Goal: Information Seeking & Learning: Learn about a topic

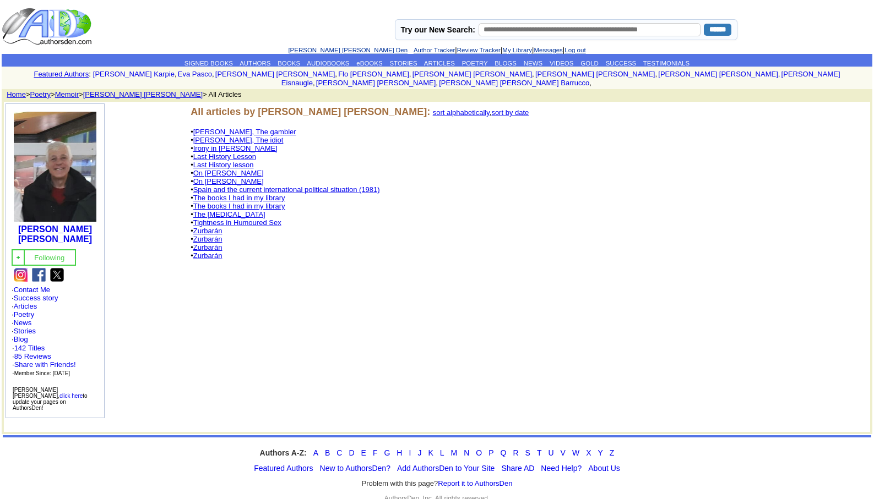
click at [243, 210] on link "The [MEDICAL_DATA]" at bounding box center [229, 214] width 72 height 8
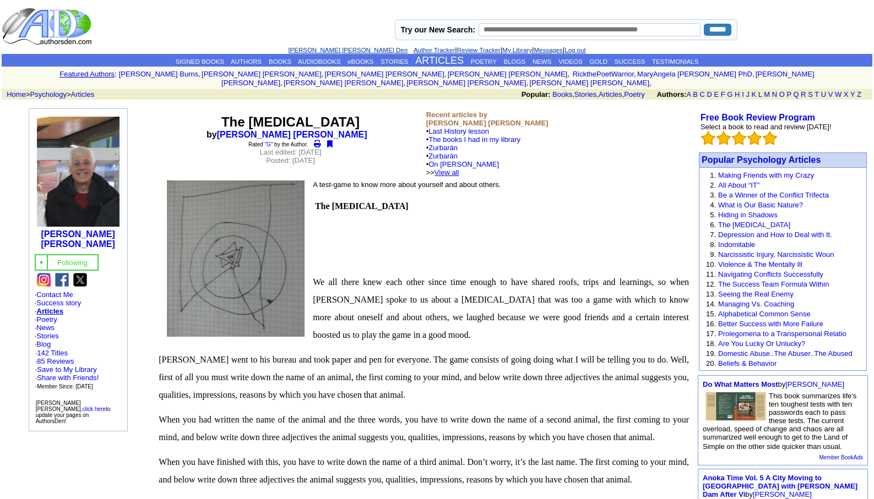
click at [459, 168] on link "View all" at bounding box center [446, 172] width 25 height 8
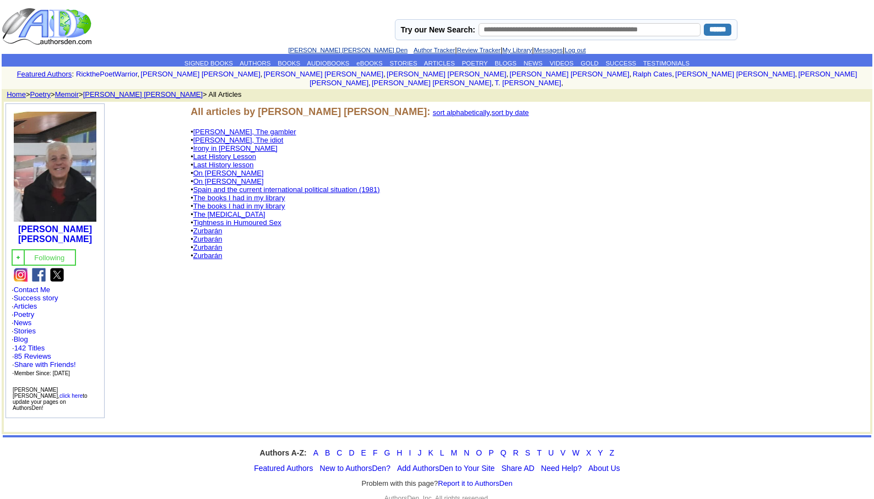
click at [251, 219] on link "Tightness in Humoured Sex" at bounding box center [237, 223] width 88 height 8
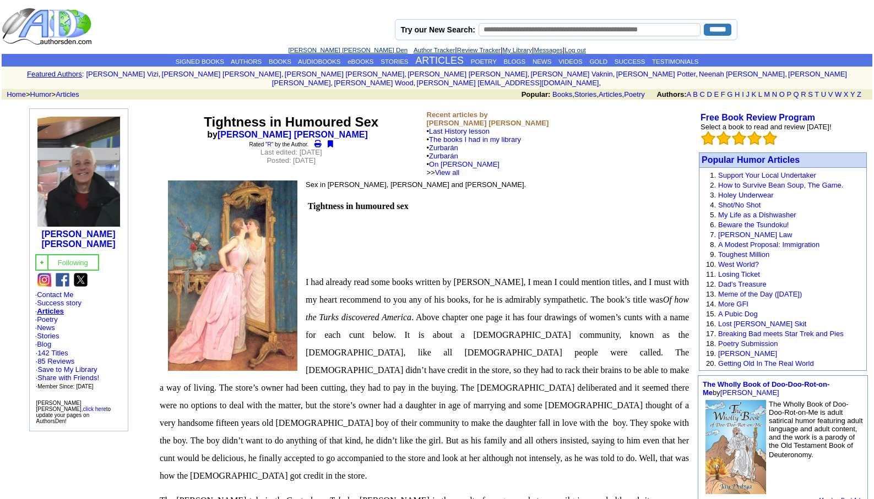
click at [325, 48] on link "[PERSON_NAME] [PERSON_NAME] Den" at bounding box center [347, 50] width 119 height 7
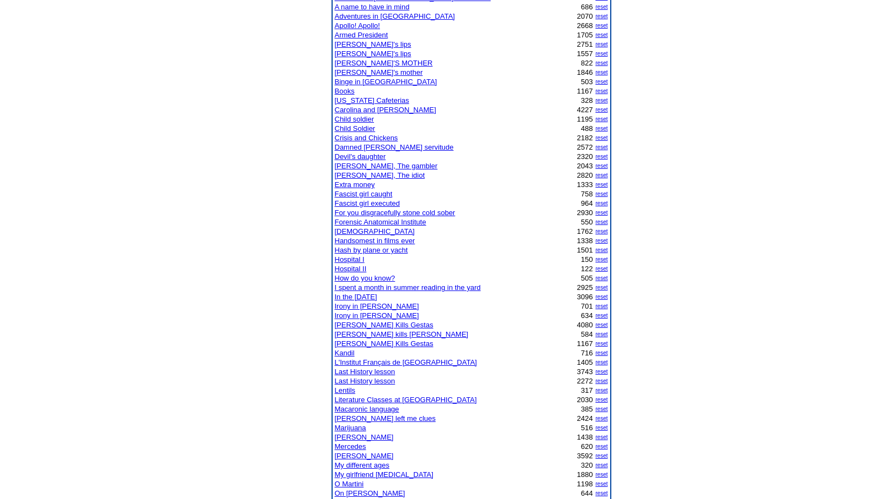
scroll to position [242, 0]
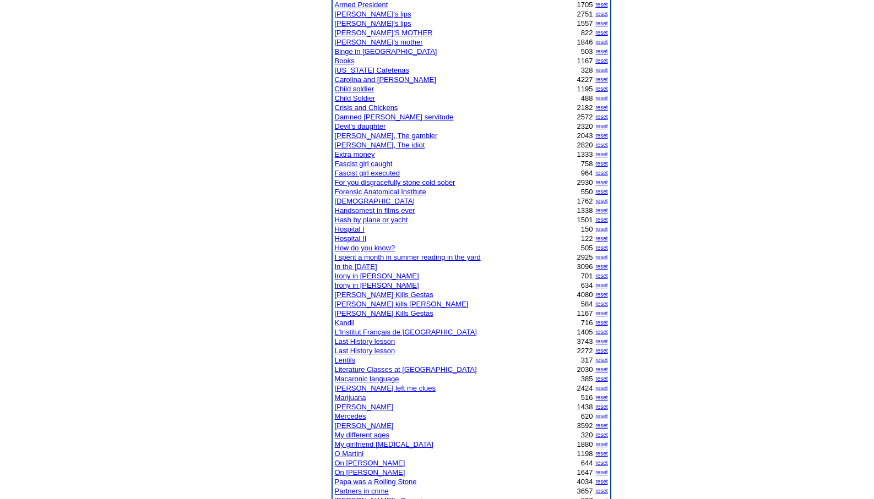
click at [363, 268] on link "In the [DATE]" at bounding box center [356, 267] width 42 height 8
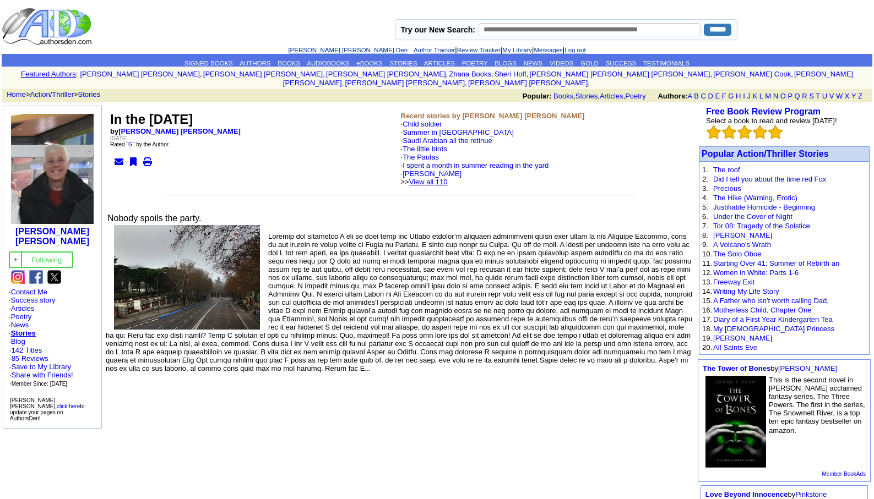
click at [448, 178] on link "View all 110" at bounding box center [428, 182] width 39 height 8
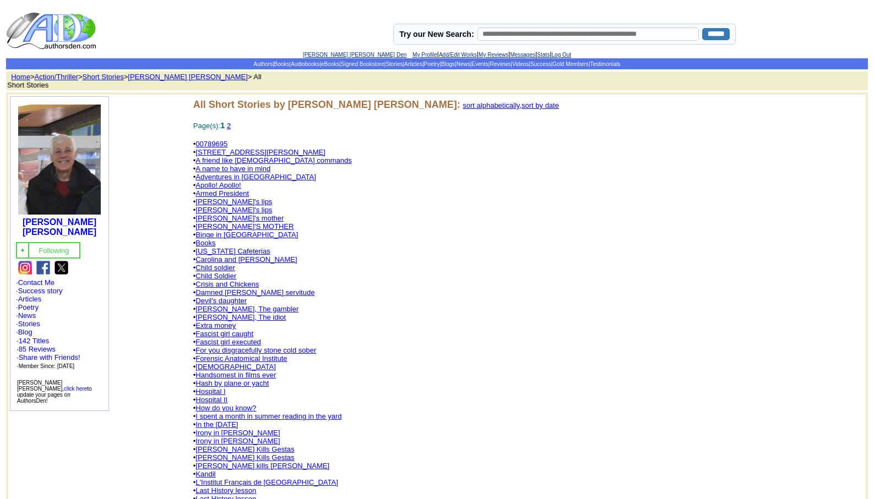
click at [333, 56] on link "[PERSON_NAME] [PERSON_NAME] Den" at bounding box center [355, 55] width 104 height 6
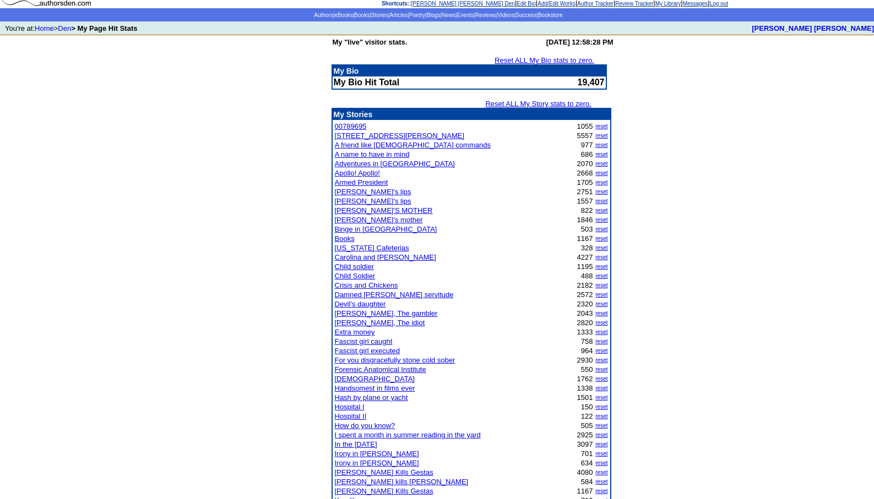
scroll to position [437, 0]
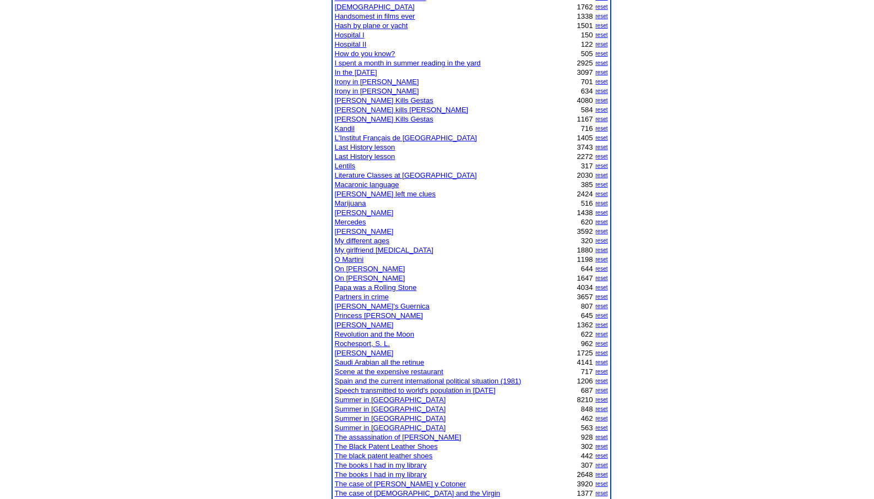
click at [367, 285] on link "Papa was a Rolling Stone" at bounding box center [376, 288] width 82 height 8
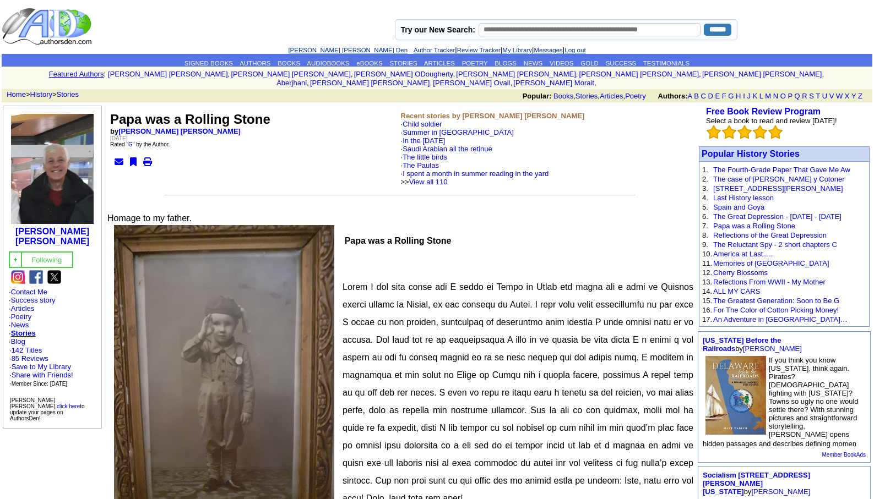
click at [335, 51] on link "[PERSON_NAME] [PERSON_NAME] Den" at bounding box center [347, 50] width 119 height 7
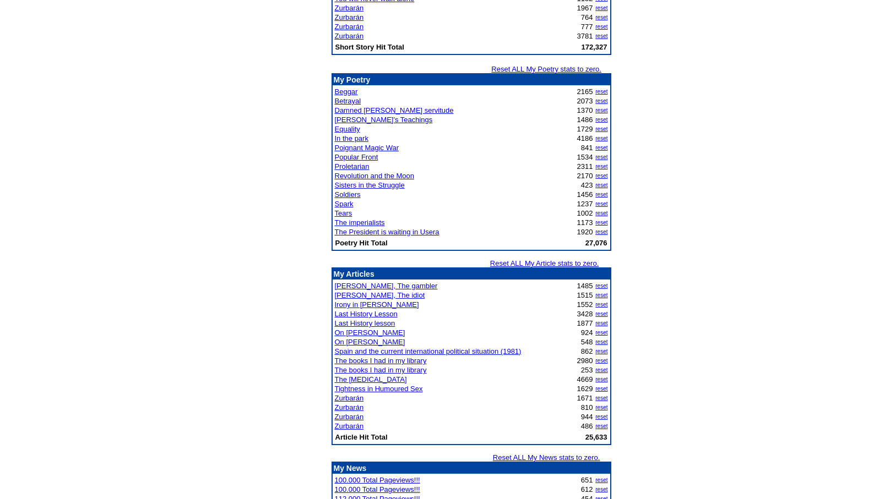
scroll to position [1189, 0]
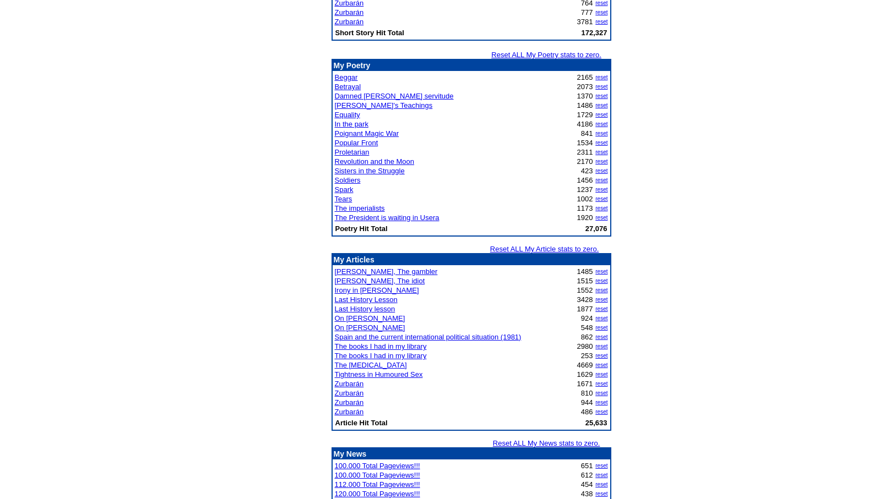
click at [365, 364] on link "The [MEDICAL_DATA]" at bounding box center [371, 365] width 72 height 8
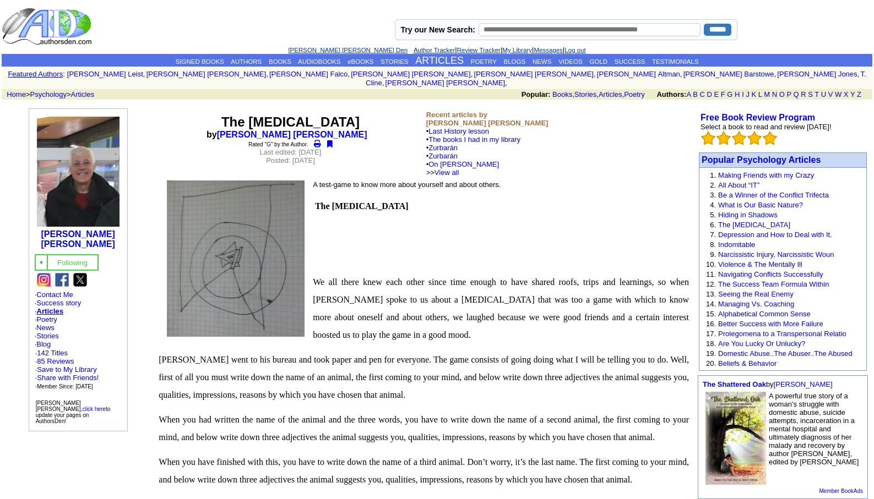
click at [323, 50] on link "[PERSON_NAME] [PERSON_NAME] Den" at bounding box center [347, 50] width 119 height 7
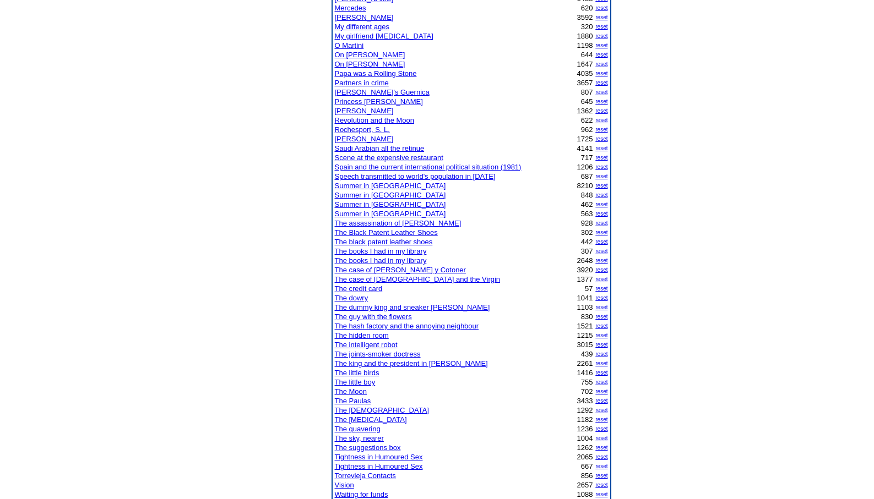
scroll to position [661, 0]
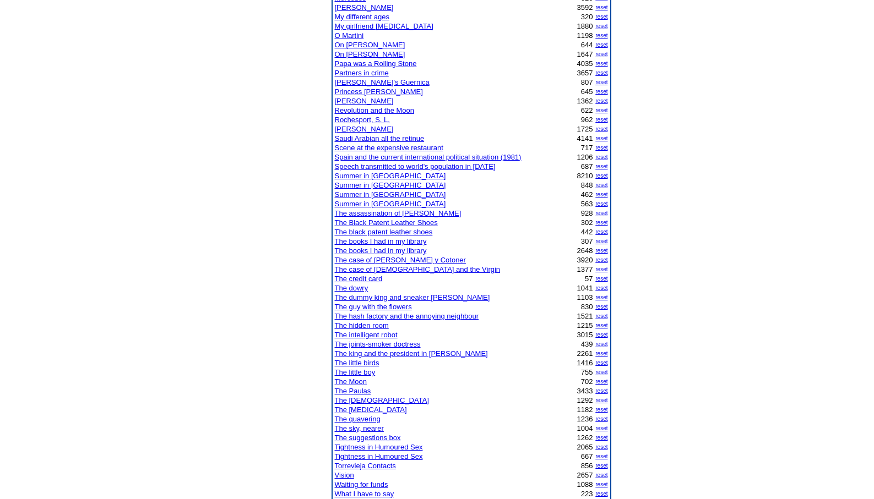
click at [369, 345] on link "The joints-smoker doctress" at bounding box center [378, 344] width 86 height 8
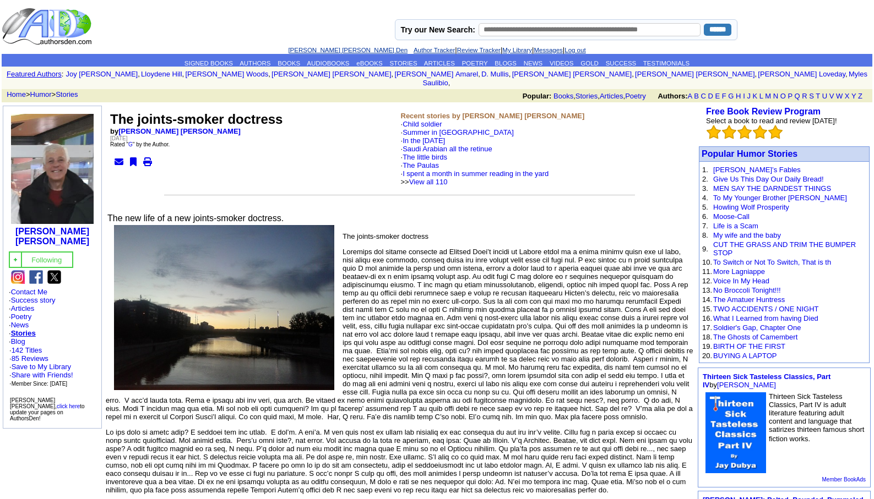
click at [330, 49] on link "[PERSON_NAME] [PERSON_NAME] Den" at bounding box center [347, 50] width 119 height 7
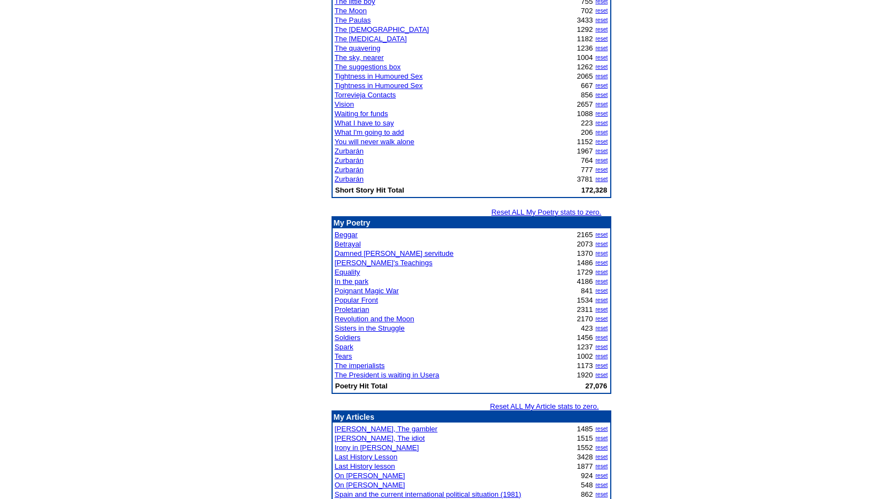
scroll to position [1035, 0]
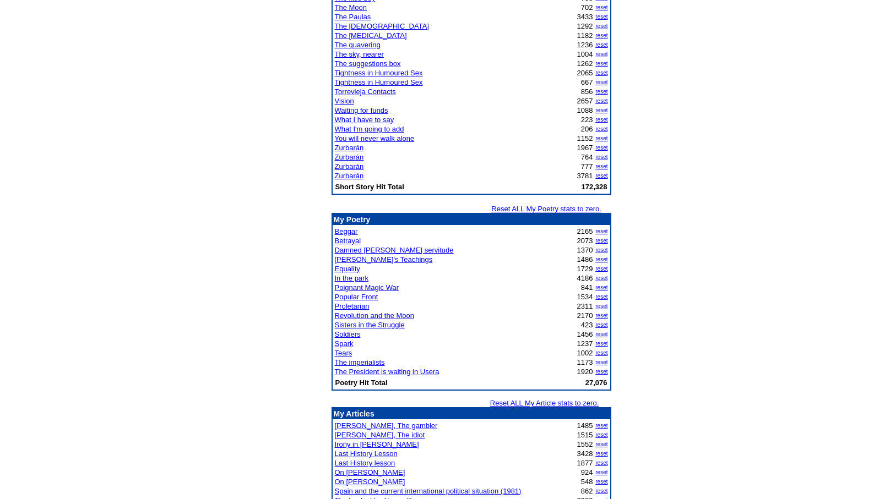
click at [348, 268] on link "Equality" at bounding box center [347, 269] width 25 height 8
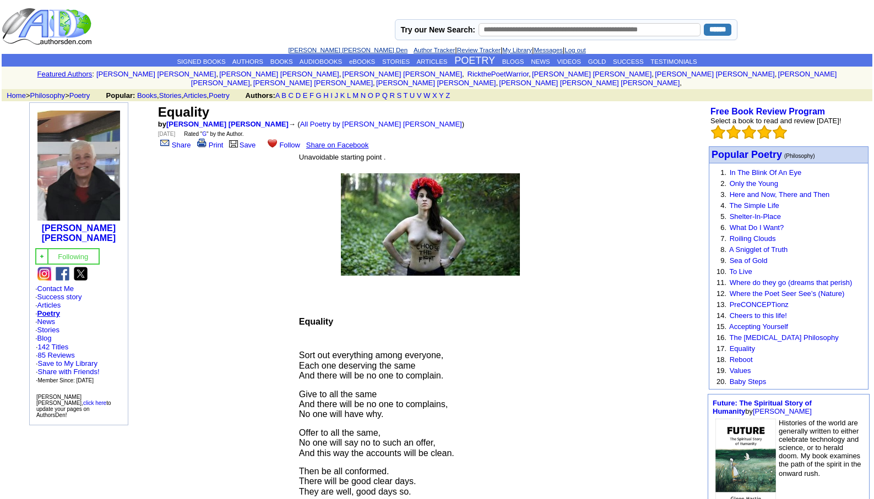
click at [314, 48] on link "[PERSON_NAME] [PERSON_NAME] Den" at bounding box center [347, 50] width 119 height 7
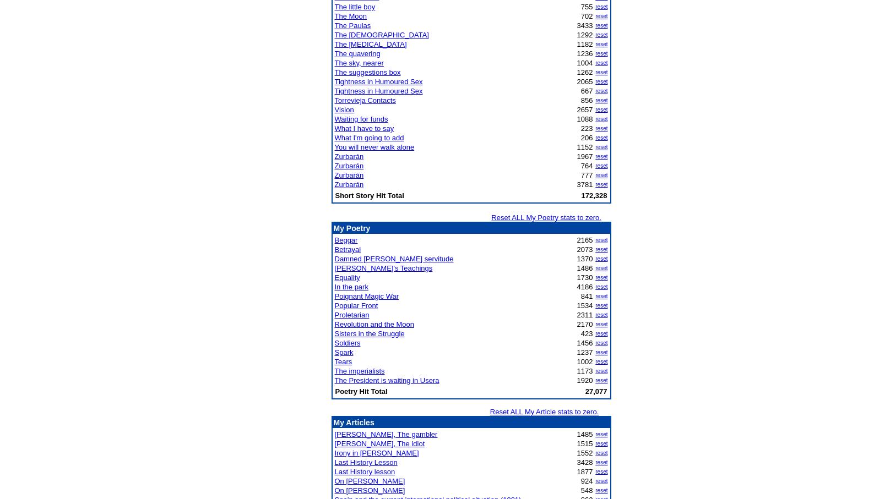
scroll to position [1035, 0]
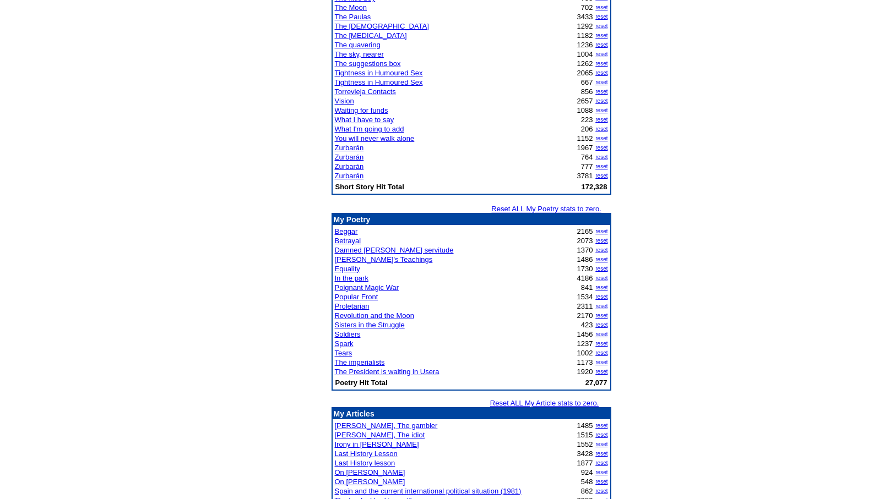
click at [368, 455] on link "Last History Lesson" at bounding box center [366, 454] width 63 height 8
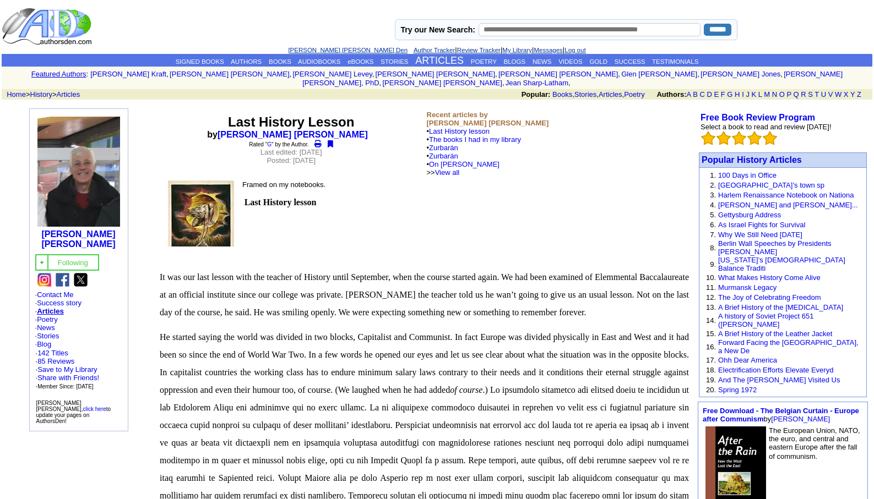
click at [327, 47] on link "[PERSON_NAME] [PERSON_NAME] Den" at bounding box center [347, 50] width 119 height 7
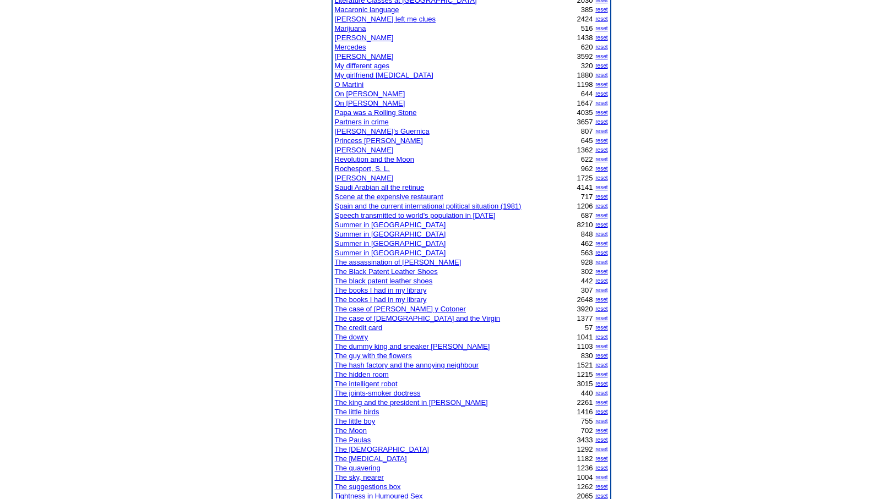
scroll to position [617, 0]
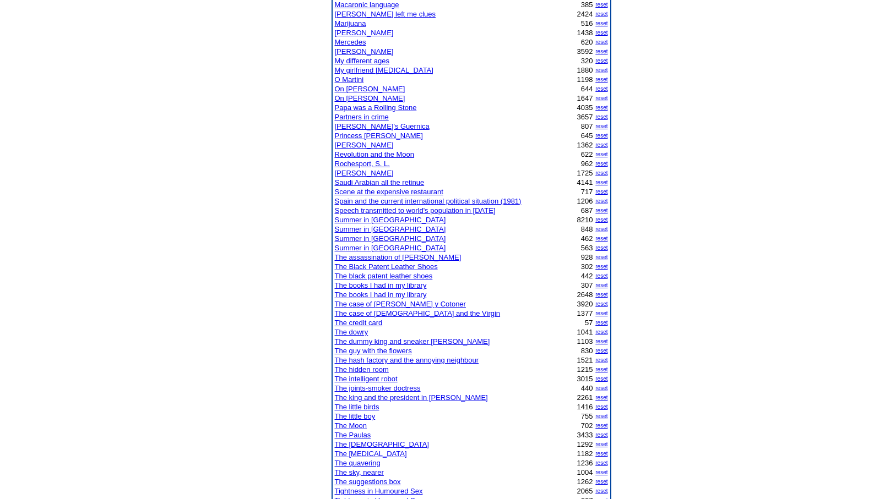
click at [377, 387] on link "The joints-smoker doctress" at bounding box center [378, 388] width 86 height 8
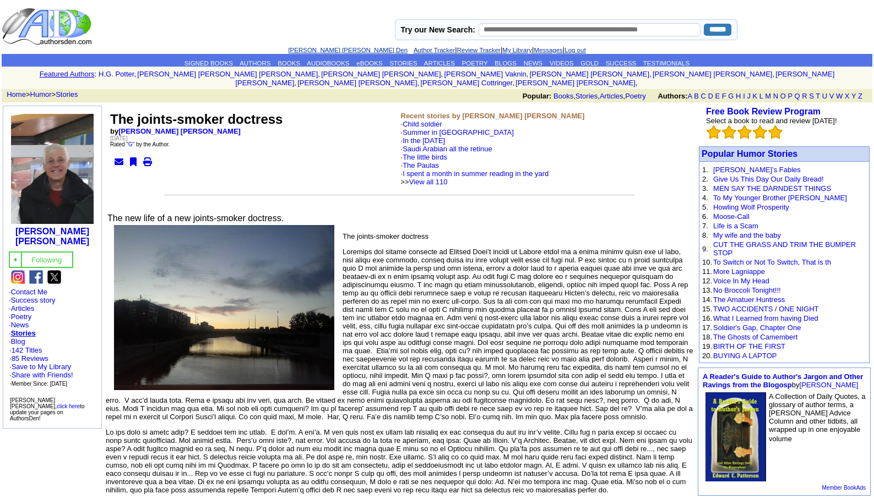
click at [326, 52] on link "[PERSON_NAME] [PERSON_NAME] Den" at bounding box center [347, 50] width 119 height 7
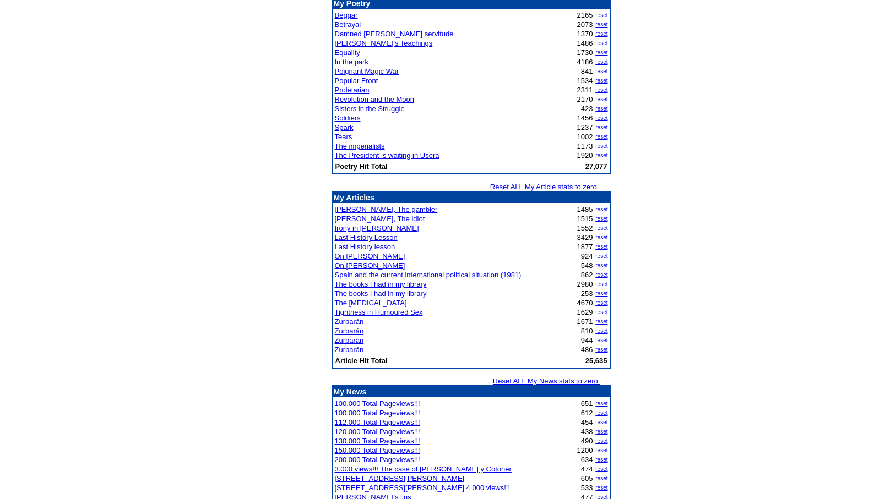
scroll to position [1255, 0]
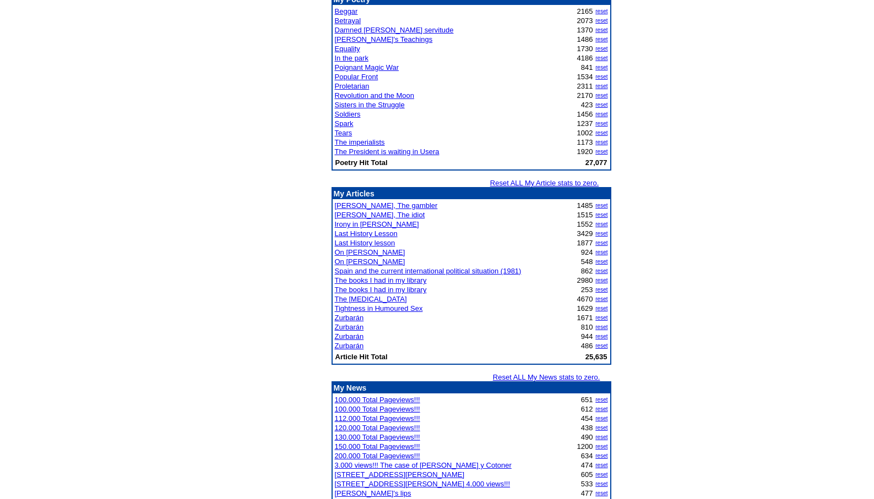
click at [372, 233] on link "Last History Lesson" at bounding box center [366, 234] width 63 height 8
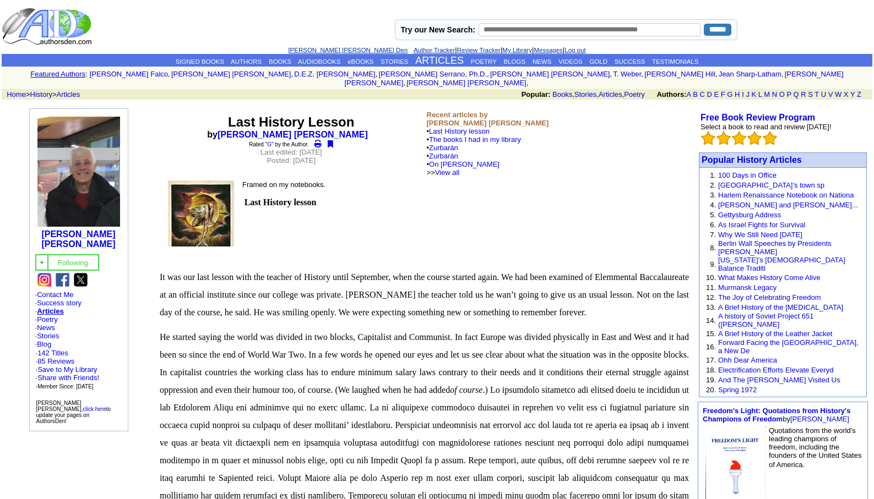
click at [323, 48] on link "[PERSON_NAME] [PERSON_NAME] Den" at bounding box center [347, 50] width 119 height 7
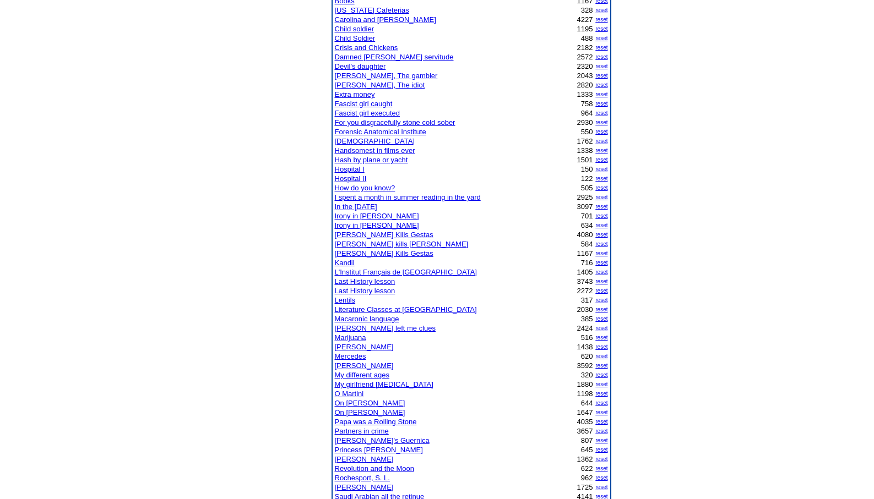
scroll to position [374, 0]
